Goal: Navigation & Orientation: Find specific page/section

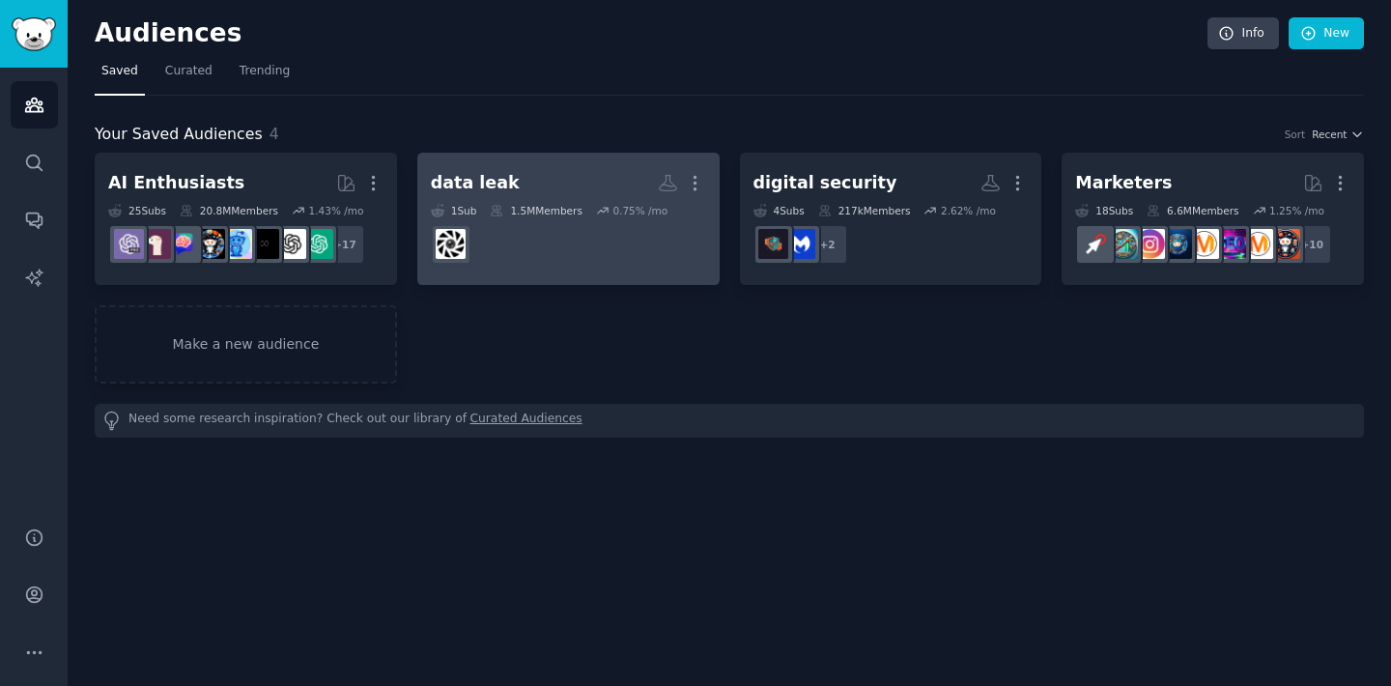
click at [582, 190] on h2 "data leak More" at bounding box center [568, 183] width 275 height 34
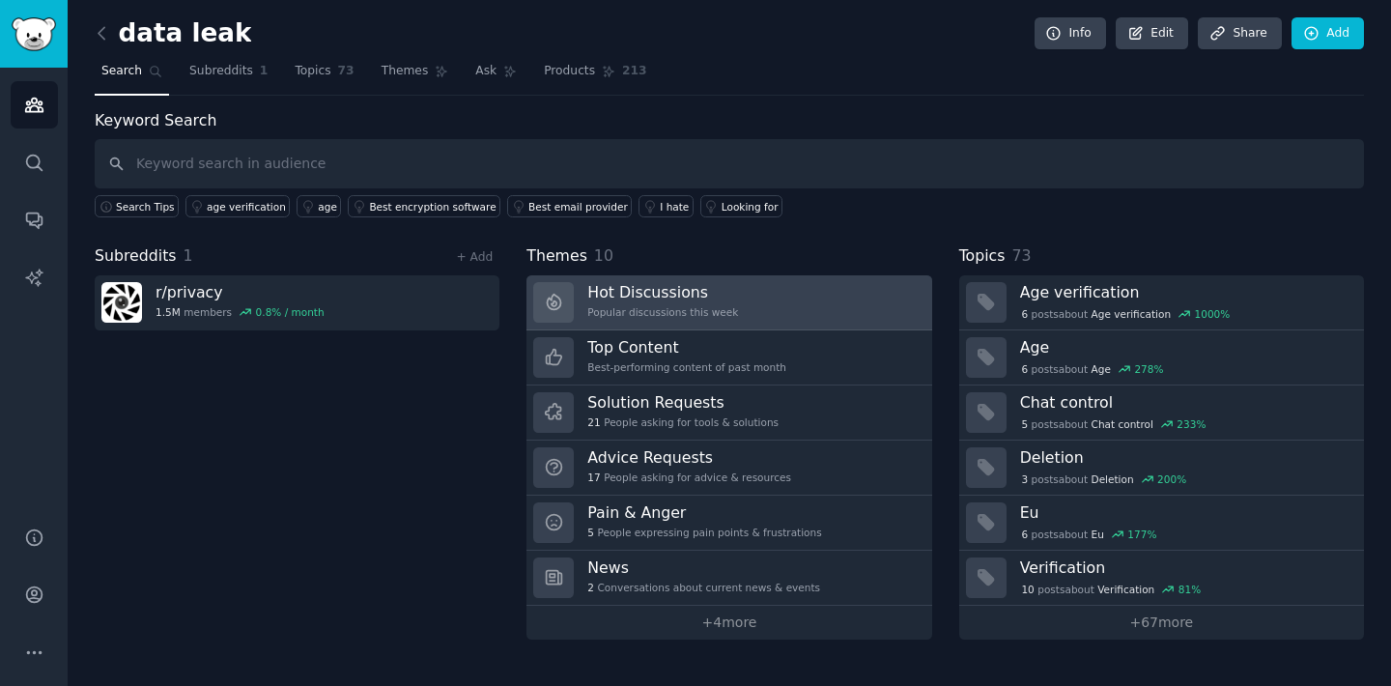
click at [674, 288] on h3 "Hot Discussions" at bounding box center [662, 292] width 151 height 20
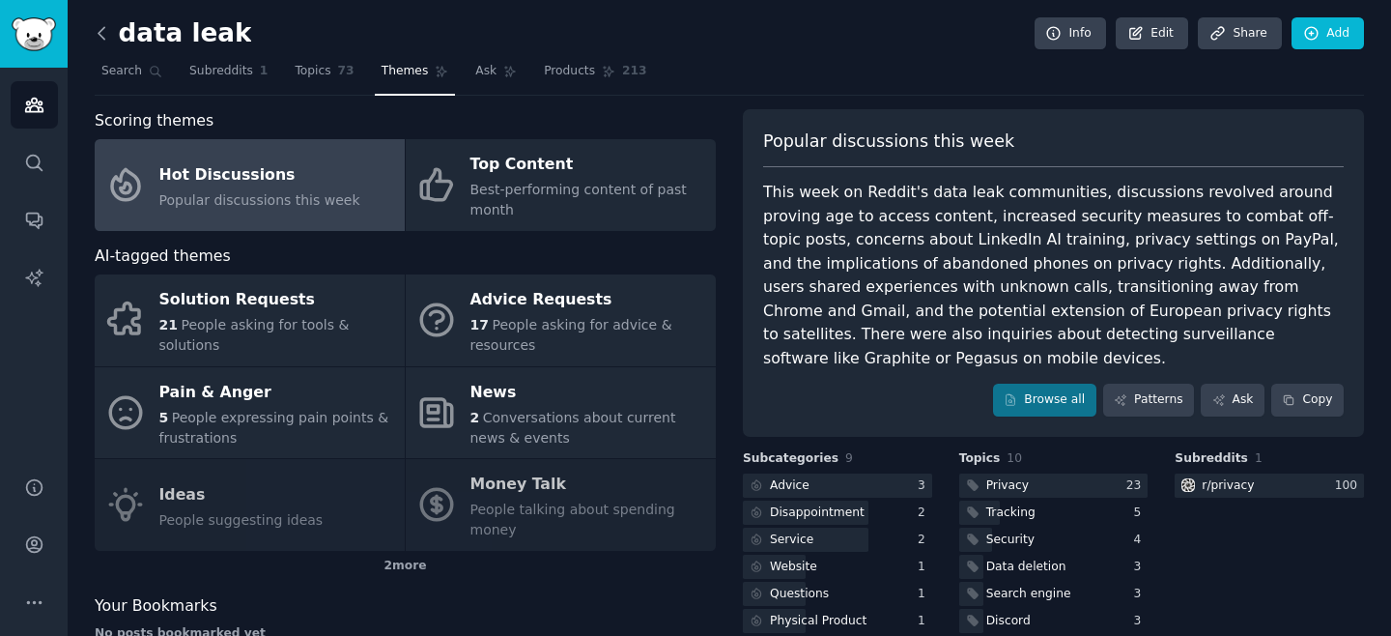
click at [99, 29] on icon at bounding box center [102, 33] width 20 height 20
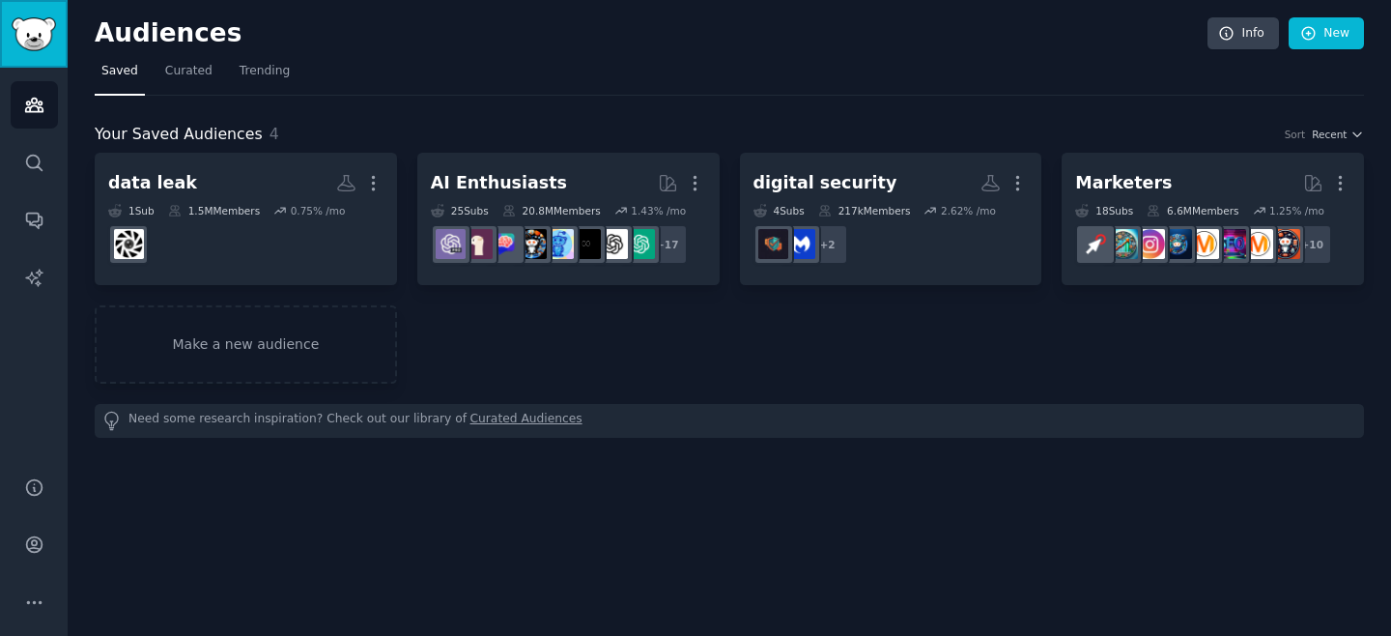
click at [26, 24] on img "Sidebar" at bounding box center [34, 34] width 44 height 34
